Goal: Task Accomplishment & Management: Manage account settings

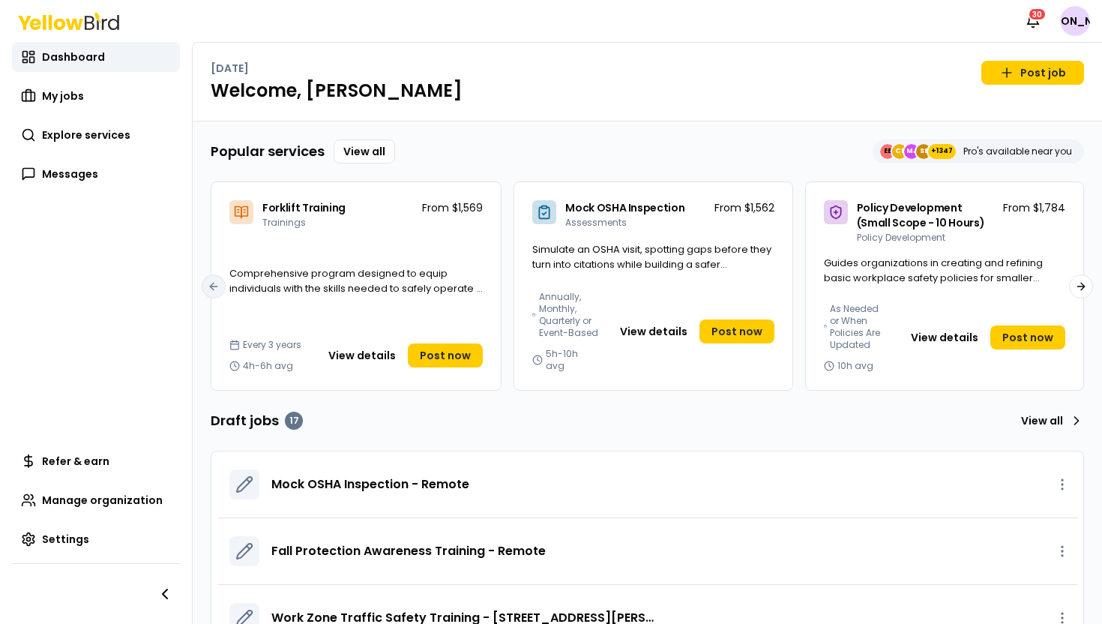
click at [1070, 35] on nav "Notifications 30 JA" at bounding box center [1054, 21] width 72 height 30
click at [1073, 27] on html "Notifications 30 JA Dashboard My jobs Explore services Messages Refer & earn Ma…" at bounding box center [551, 312] width 1102 height 624
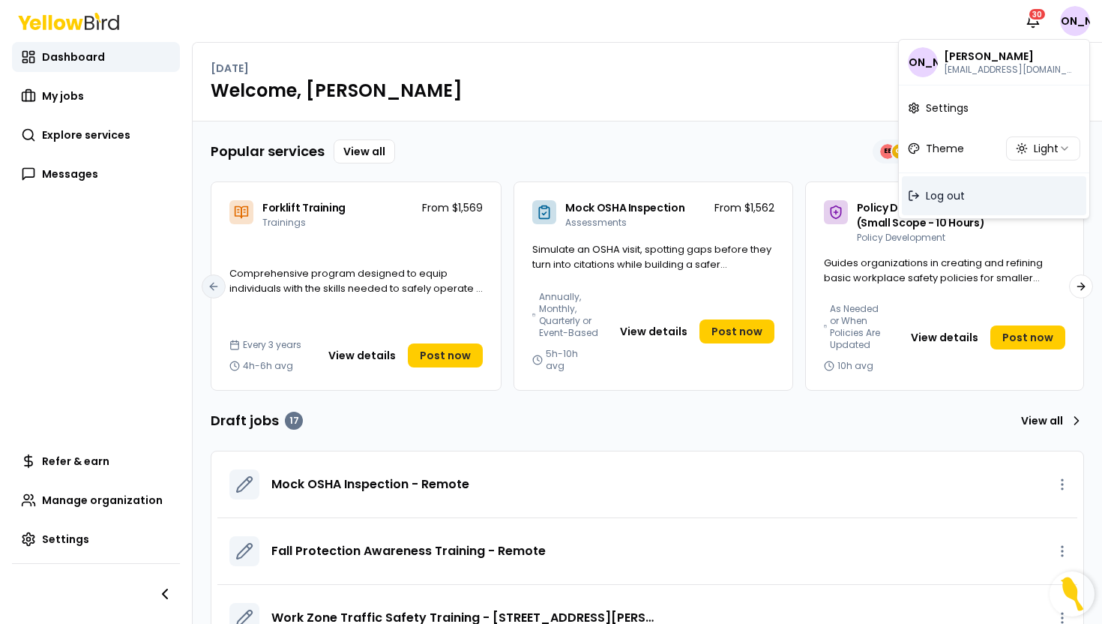
click at [982, 187] on div "Log out" at bounding box center [994, 195] width 184 height 39
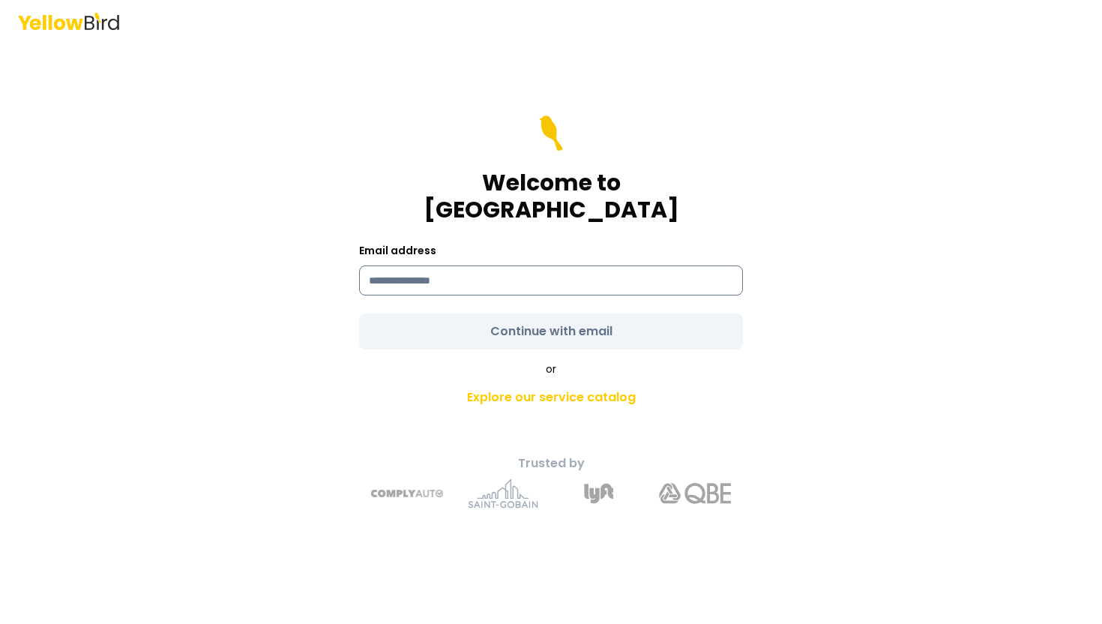
click at [649, 265] on input at bounding box center [551, 280] width 384 height 30
type input "**********"
click at [387, 365] on div "or Explore our service catalog" at bounding box center [551, 386] width 528 height 51
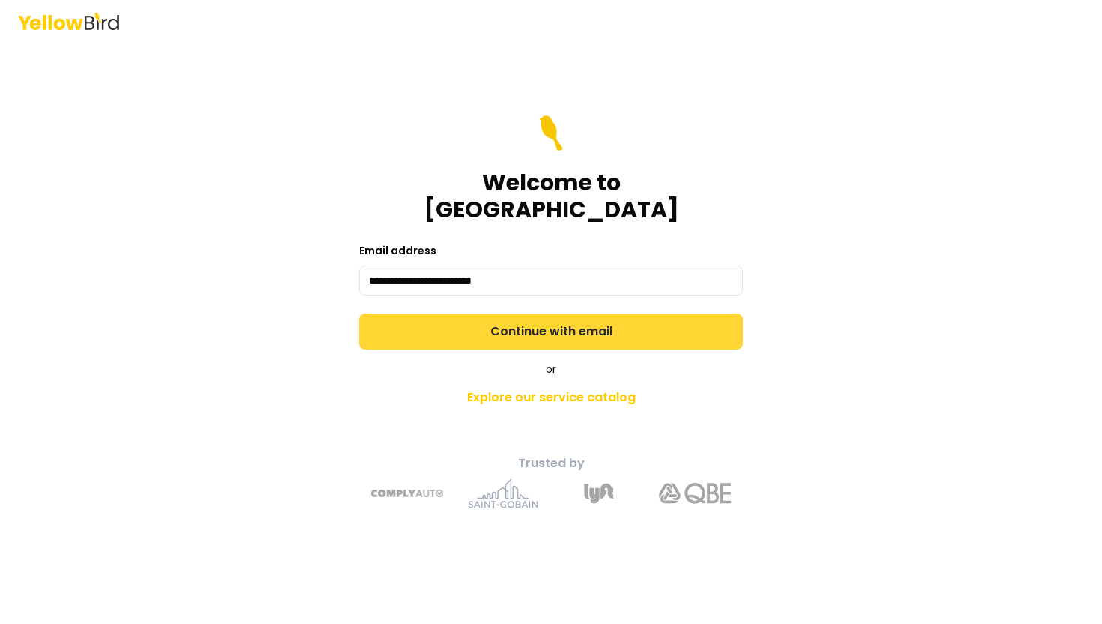
click at [469, 313] on button "Continue with email" at bounding box center [551, 331] width 384 height 36
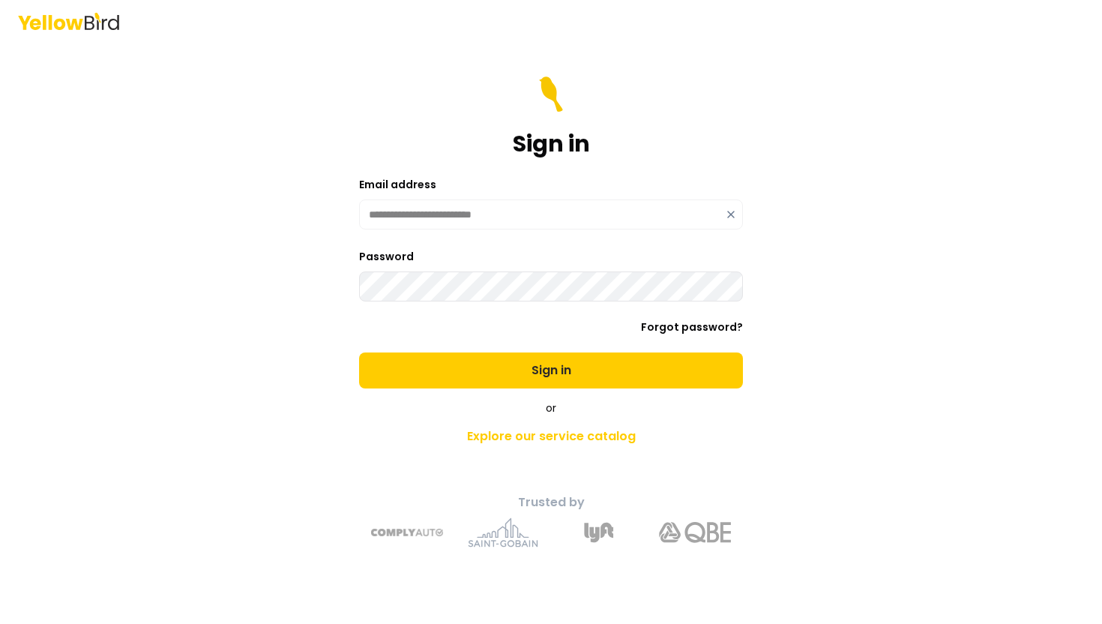
click at [359, 352] on button "Sign in" at bounding box center [551, 370] width 384 height 36
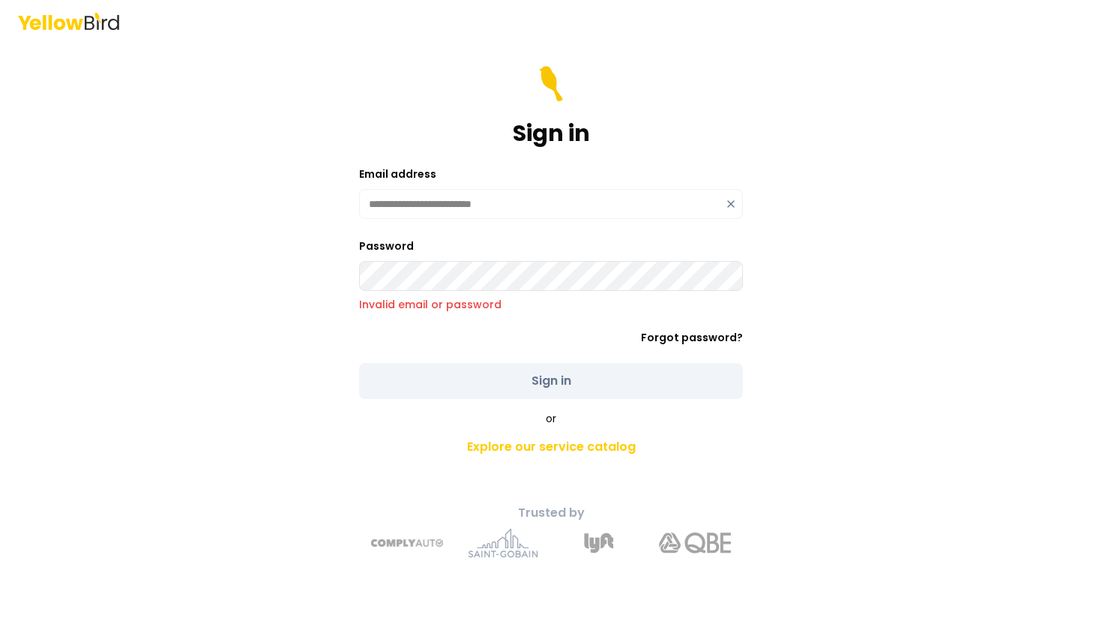
click at [475, 252] on div "Password Invalid email or password" at bounding box center [551, 274] width 384 height 75
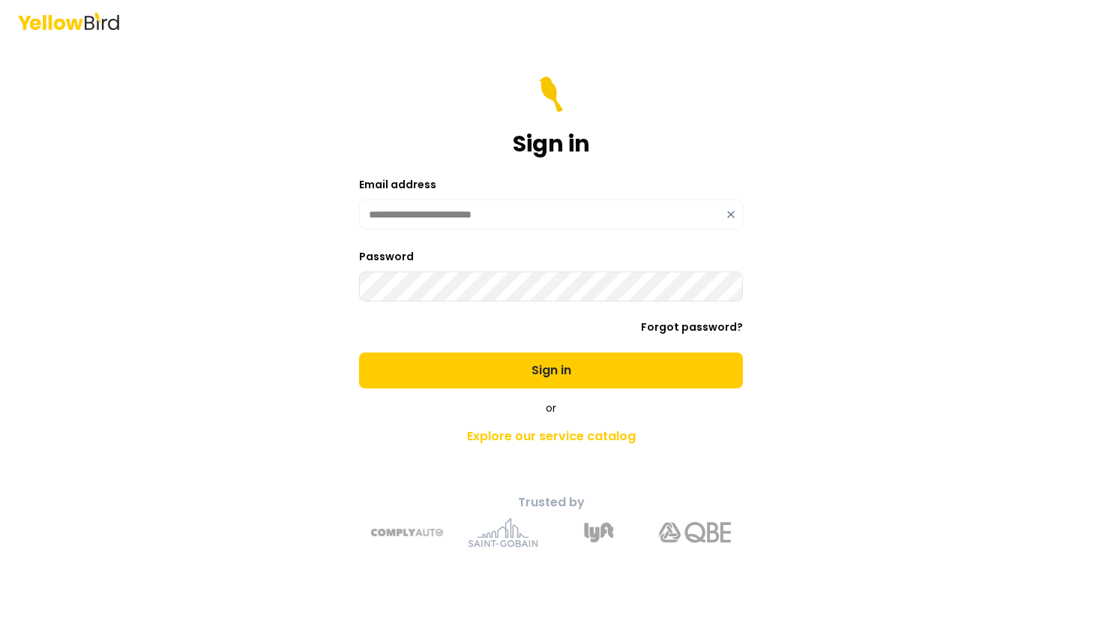
click at [359, 352] on button "Sign in" at bounding box center [551, 370] width 384 height 36
click at [873, 283] on div "**********" at bounding box center [551, 312] width 1102 height 624
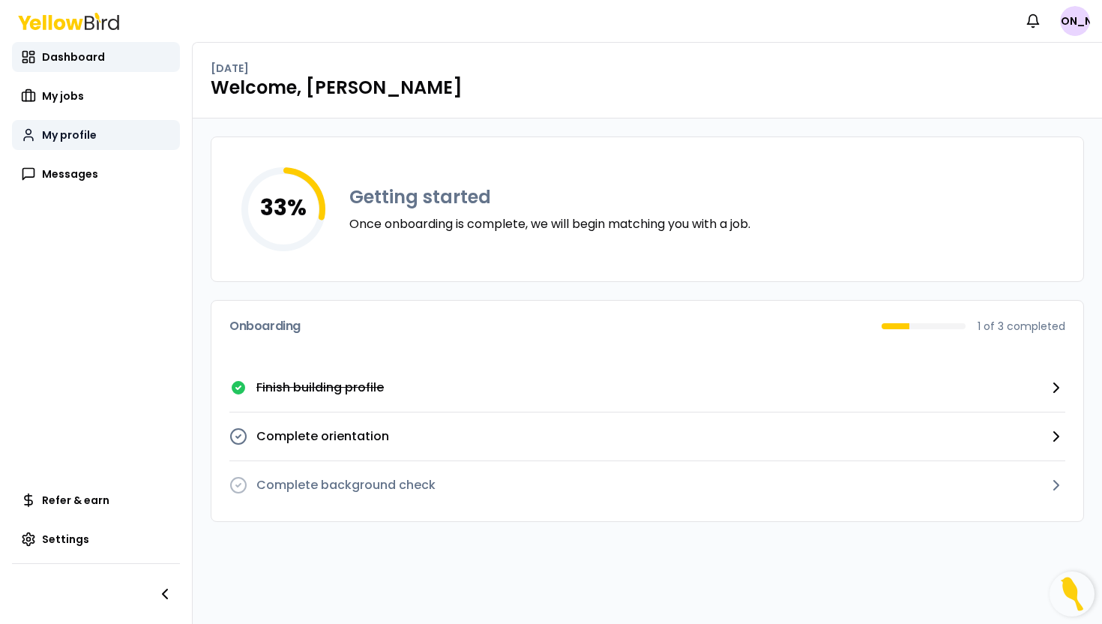
click at [103, 132] on link "My profile" at bounding box center [96, 135] width 168 height 30
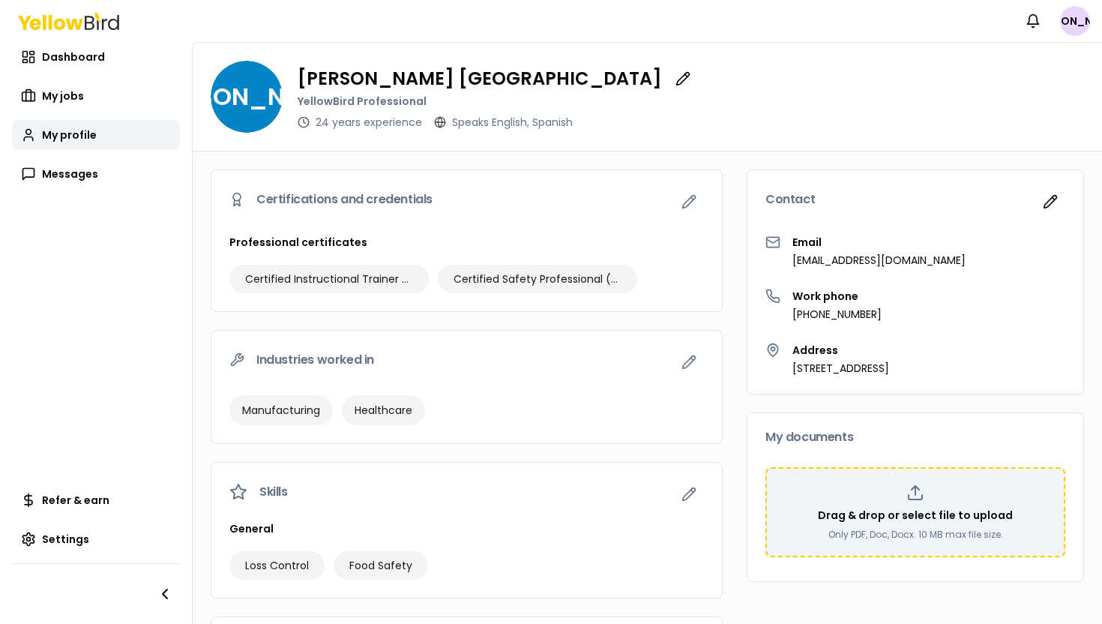
click at [855, 500] on div "Drag & drop or select file to upload Only PDF, Doc, Docx. 10 MB max file size." at bounding box center [915, 512] width 273 height 57
click at [888, 511] on p "Drag & drop or select file to upload" at bounding box center [915, 515] width 195 height 15
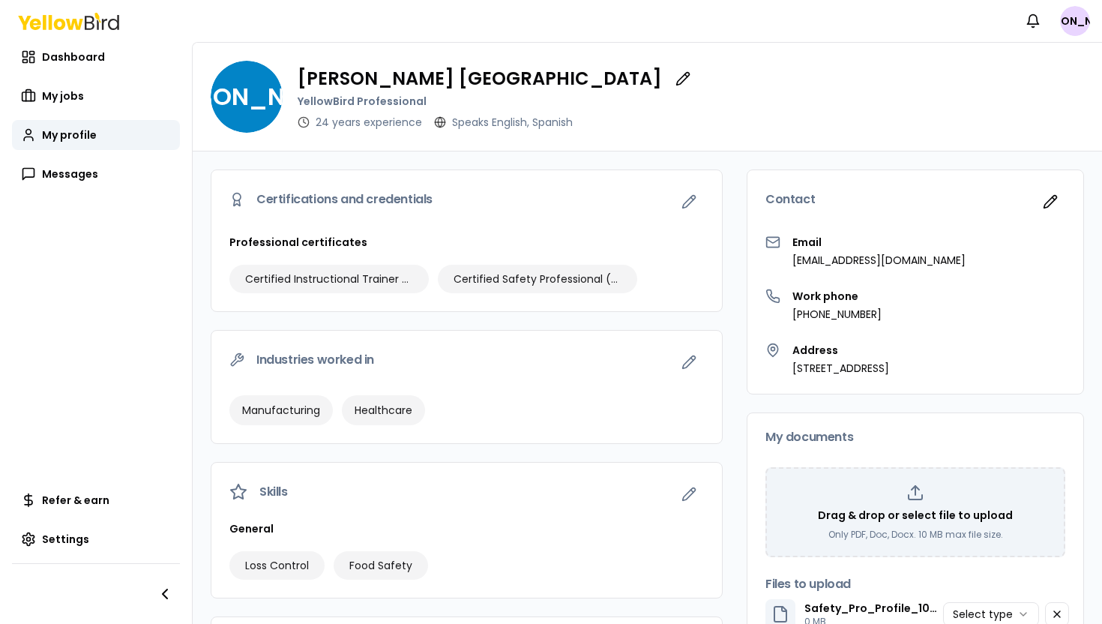
scroll to position [103, 0]
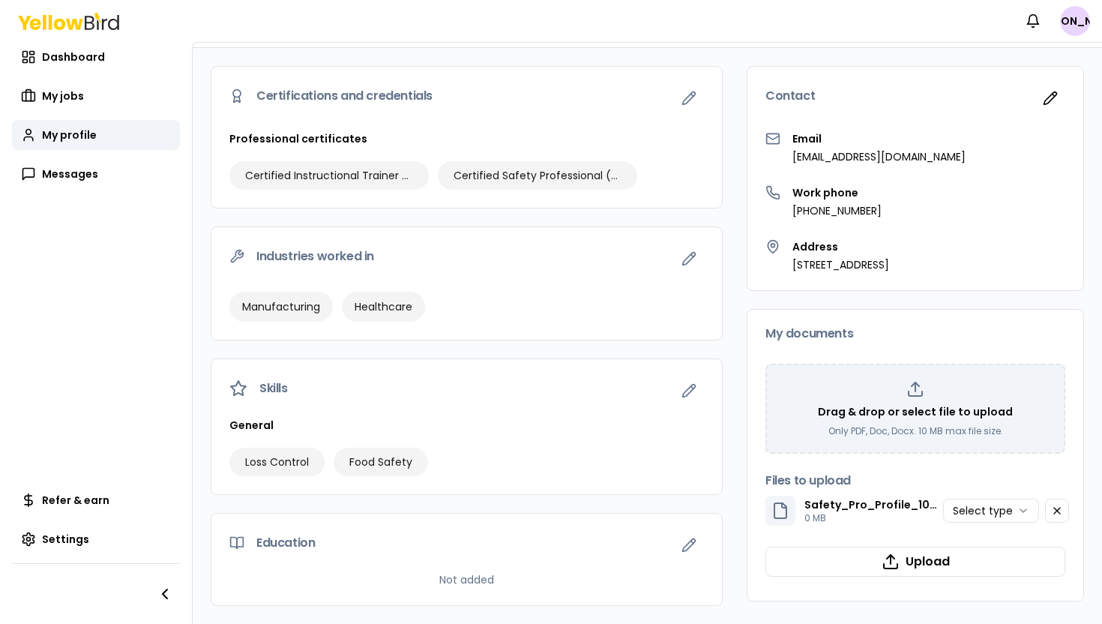
click at [983, 513] on html "Notifications JA Dashboard My jobs My profile Messages Refer & earn Settings [P…" at bounding box center [551, 312] width 1102 height 624
click at [983, 568] on button "Upload" at bounding box center [915, 562] width 300 height 30
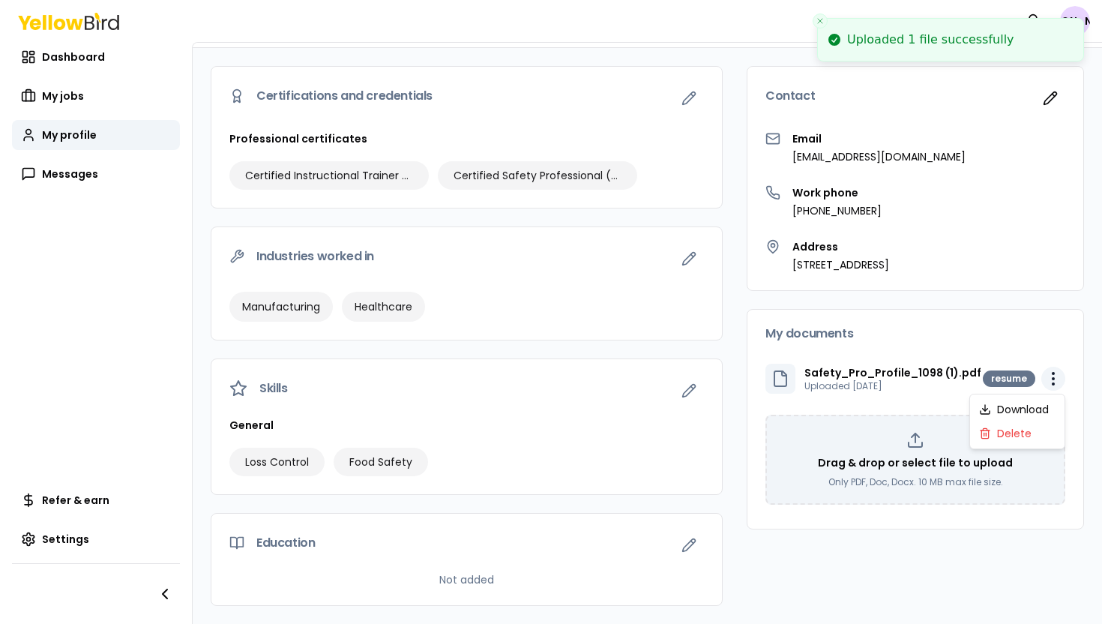
click at [1059, 378] on html "Uploaded 1 file successfully Notifications JA Dashboard My jobs My profile Mess…" at bounding box center [551, 312] width 1102 height 624
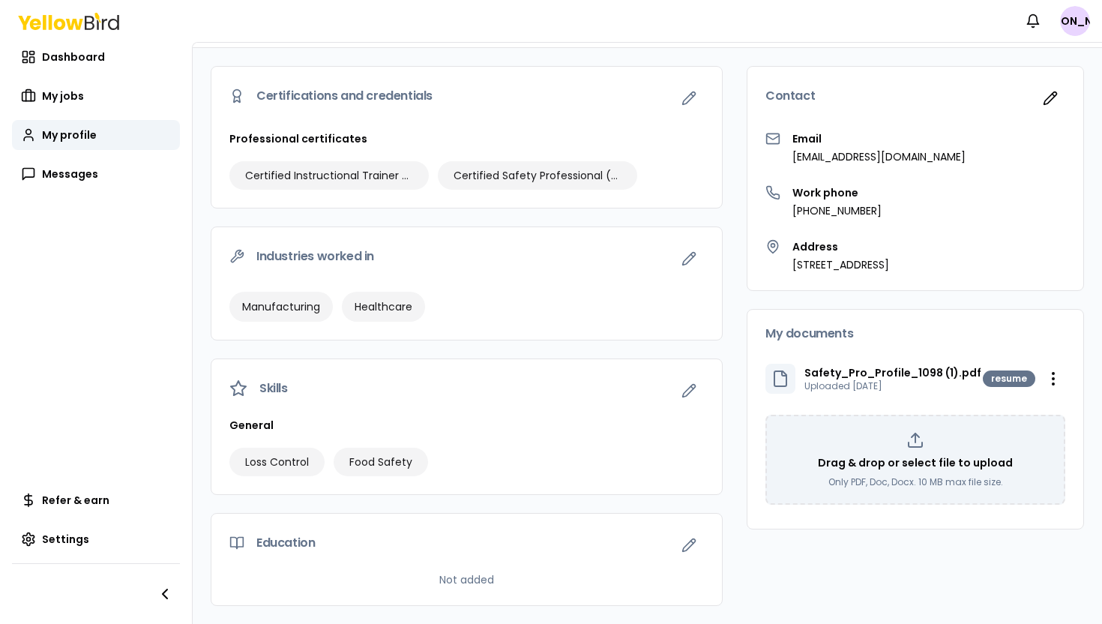
click at [1016, 346] on html "Notifications JA Dashboard My jobs My profile Messages Refer & earn Settings [P…" at bounding box center [551, 312] width 1102 height 624
click at [933, 463] on p "Drag & drop or select file to upload" at bounding box center [915, 462] width 195 height 15
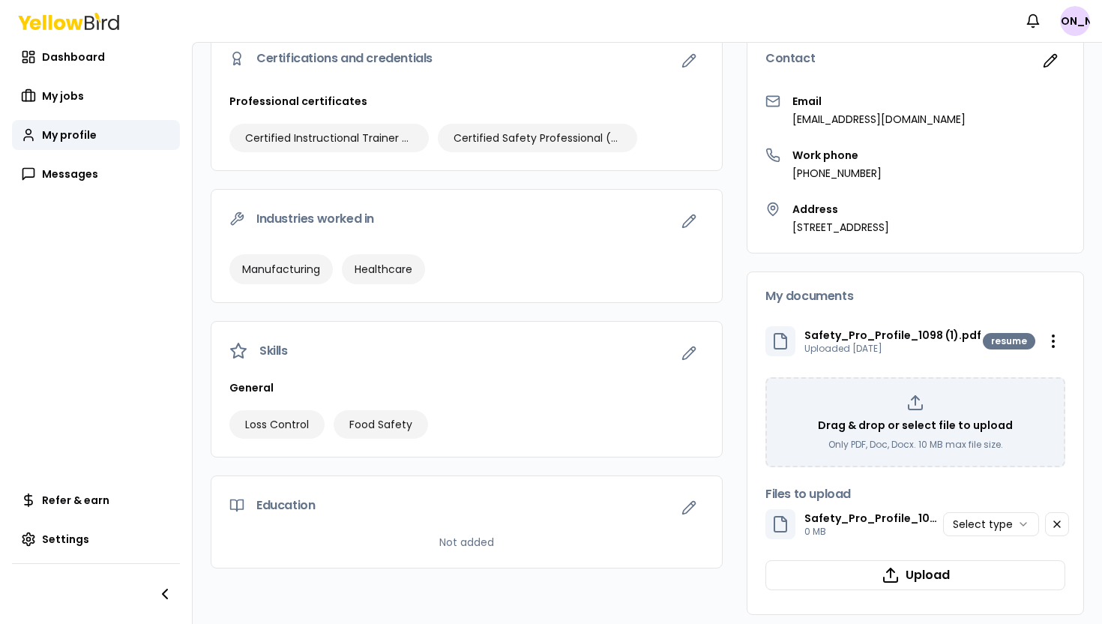
scroll to position [150, 0]
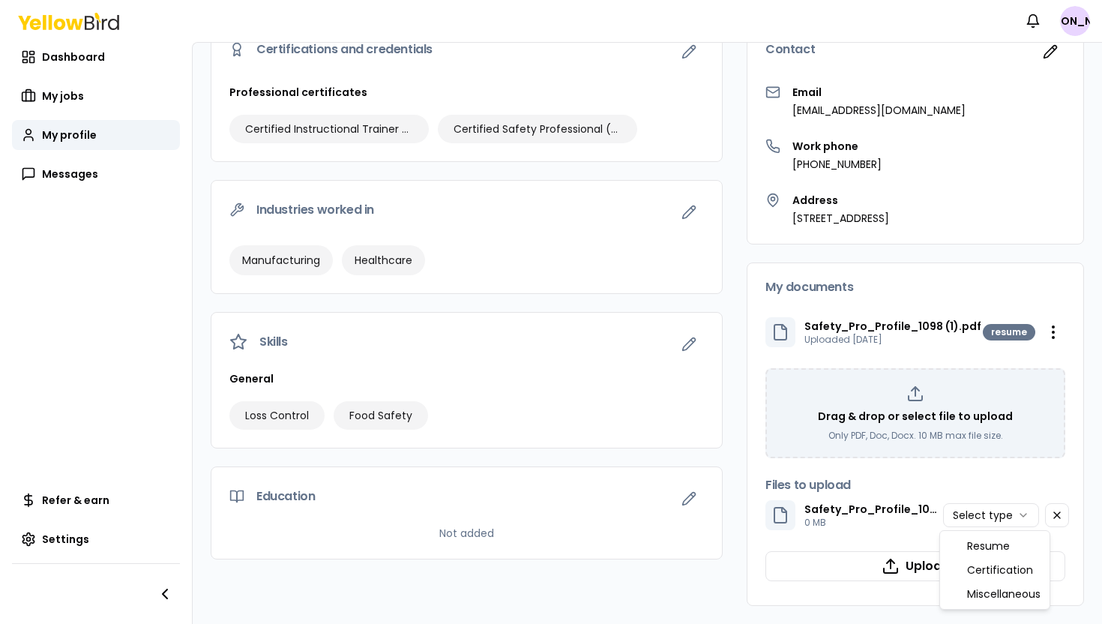
click at [970, 514] on html "Notifications JA Dashboard My jobs My profile Messages Refer & earn Settings [P…" at bounding box center [551, 312] width 1102 height 624
click at [969, 569] on button "Upload" at bounding box center [915, 566] width 300 height 30
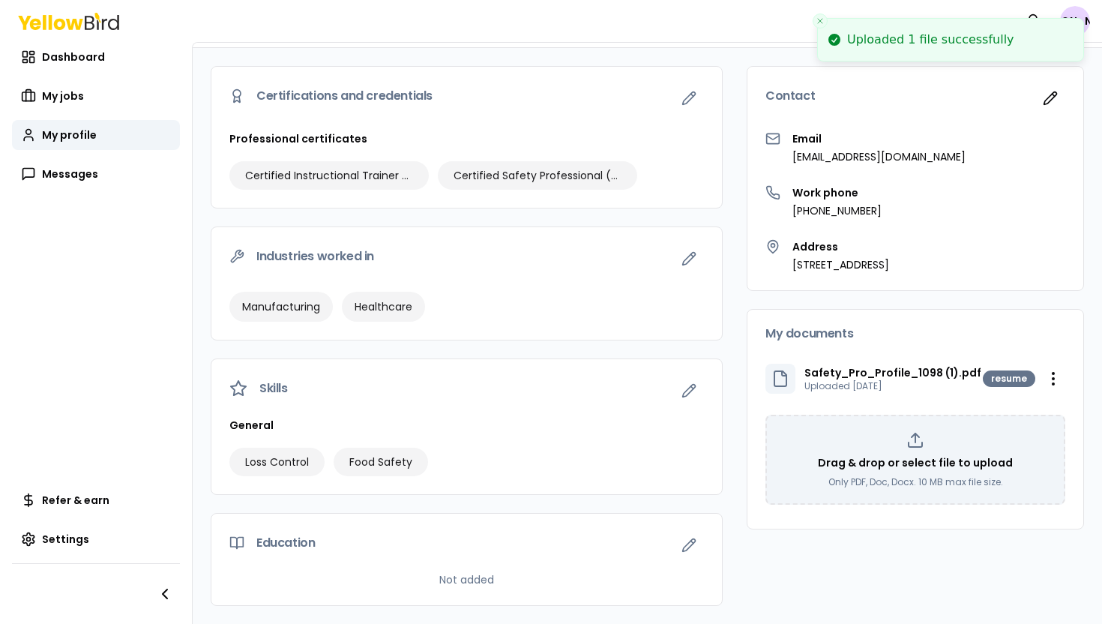
scroll to position [103, 0]
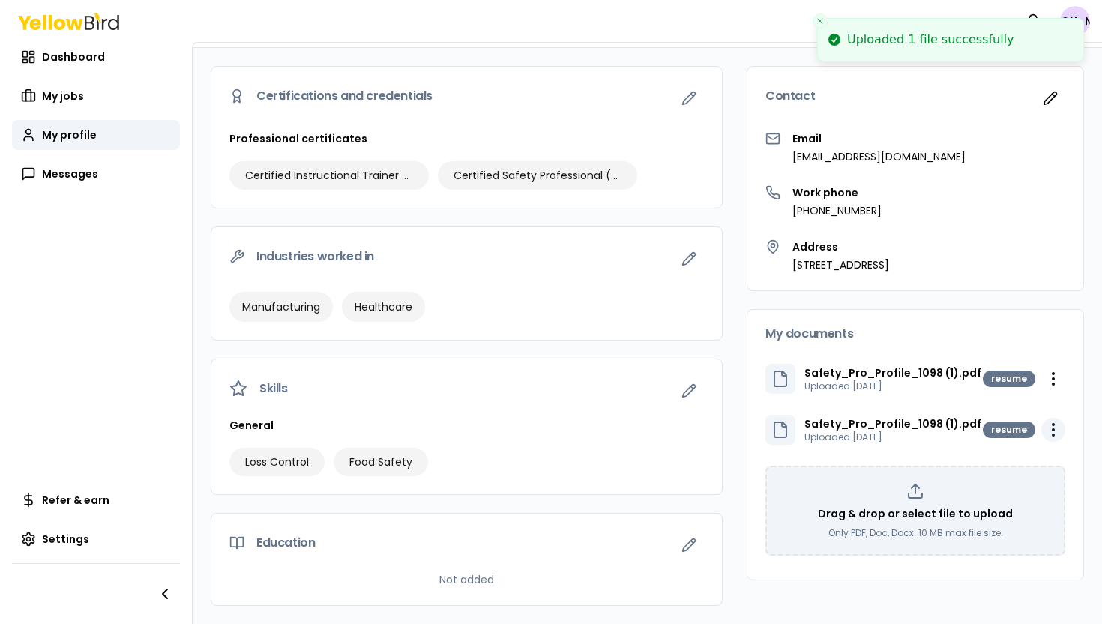
click at [1049, 432] on html "Uploaded 1 file successfully Notifications JA Dashboard My jobs My profile Mess…" at bounding box center [551, 312] width 1102 height 624
click at [1025, 484] on div "Delete" at bounding box center [1017, 484] width 88 height 24
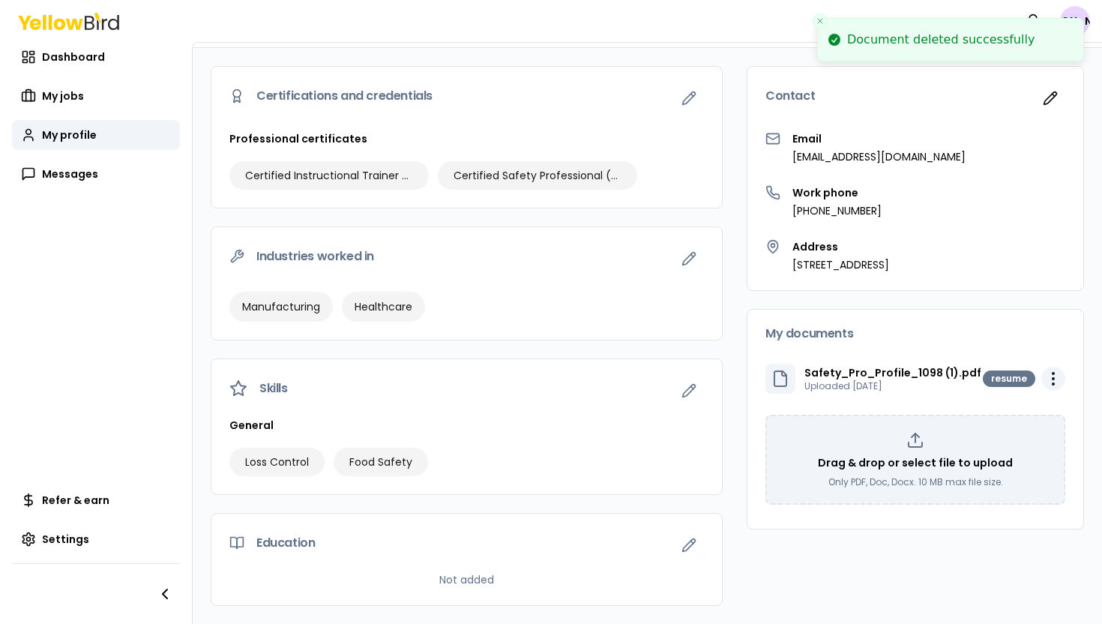
click at [1052, 379] on html "Document deleted successfully Notifications JA Dashboard My jobs My profile Mes…" at bounding box center [551, 312] width 1102 height 624
click at [1032, 434] on div "Delete" at bounding box center [1017, 433] width 88 height 24
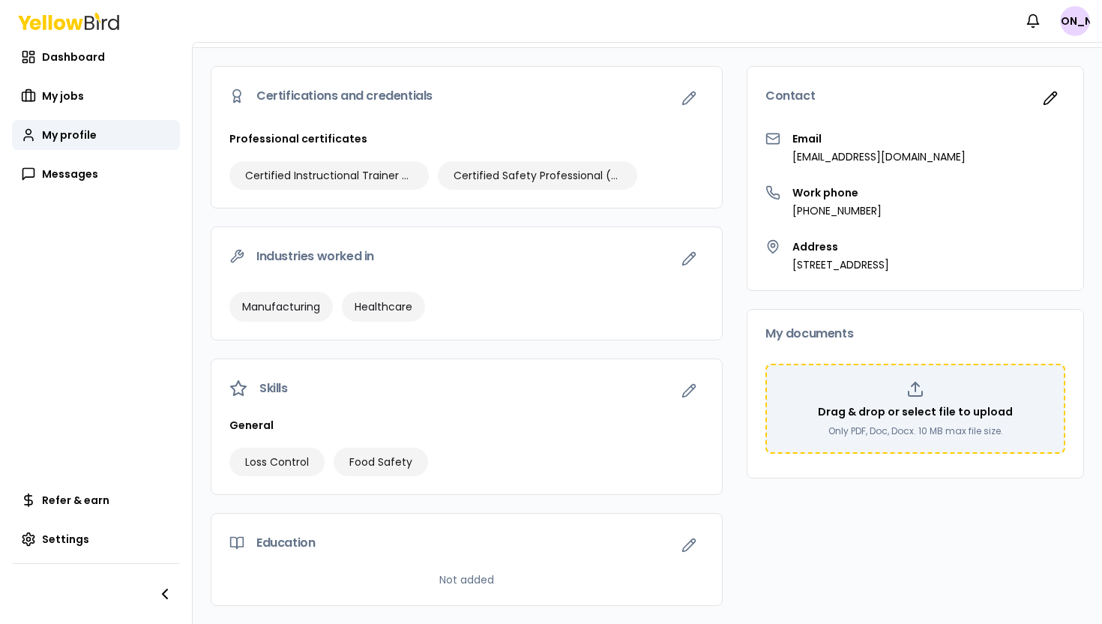
click at [886, 438] on div "Drag & drop or select file to upload Only PDF, Doc, Docx. 10 MB max file size." at bounding box center [915, 409] width 300 height 90
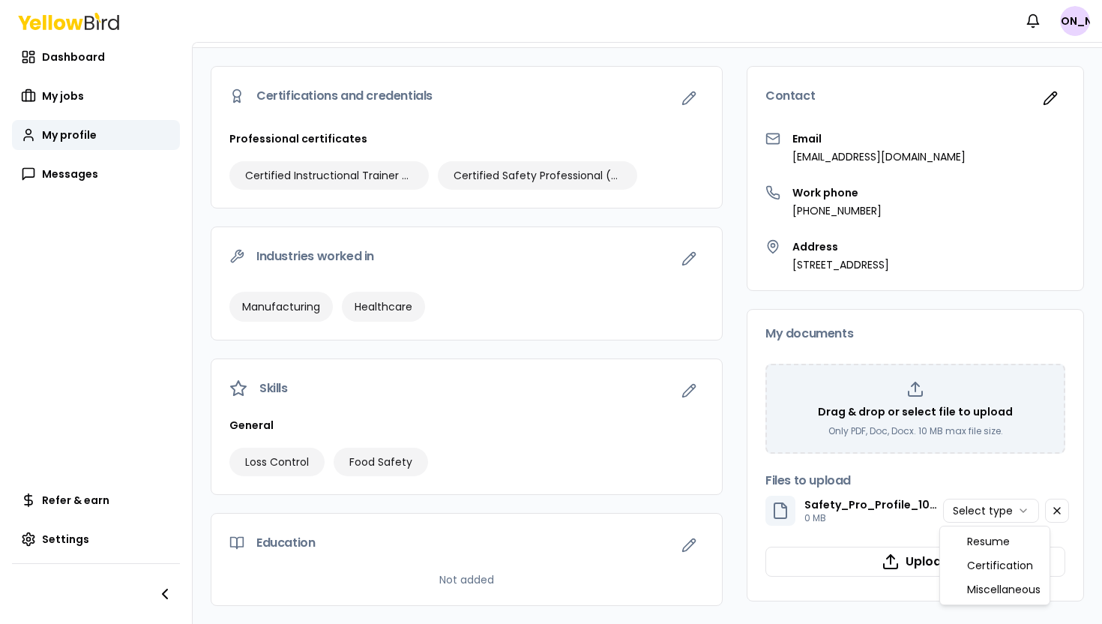
click at [987, 509] on html "Notifications JA Dashboard My jobs My profile Messages Refer & earn Settings [P…" at bounding box center [551, 312] width 1102 height 624
